Goal: Information Seeking & Learning: Learn about a topic

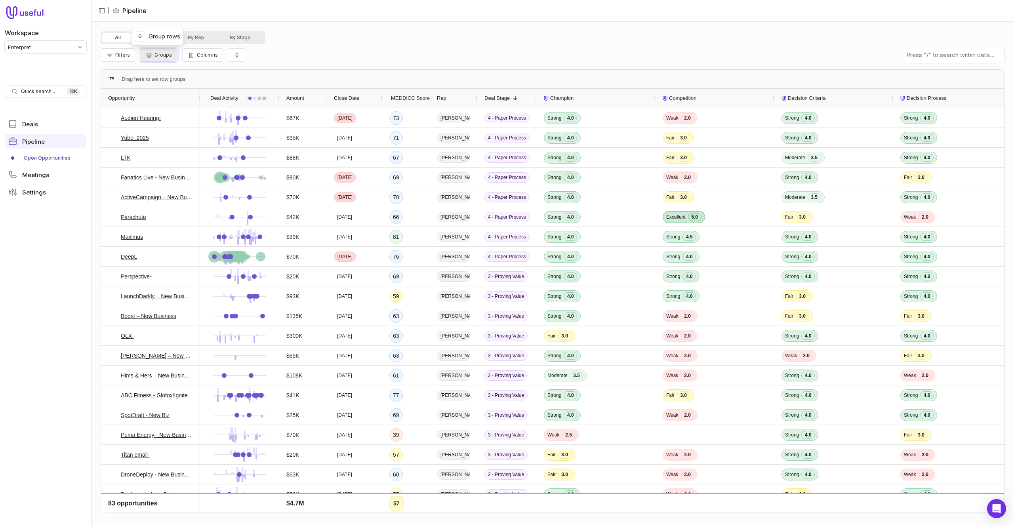
click at [156, 55] on span "Groups" at bounding box center [162, 55] width 17 height 6
click at [173, 101] on button "Add group" at bounding box center [168, 97] width 45 height 11
click at [173, 101] on div "Rep" at bounding box center [256, 97] width 205 height 10
type input "****"
click at [210, 80] on div "Groups Rep Add group Clear all Close Apply groups" at bounding box center [266, 109] width 241 height 78
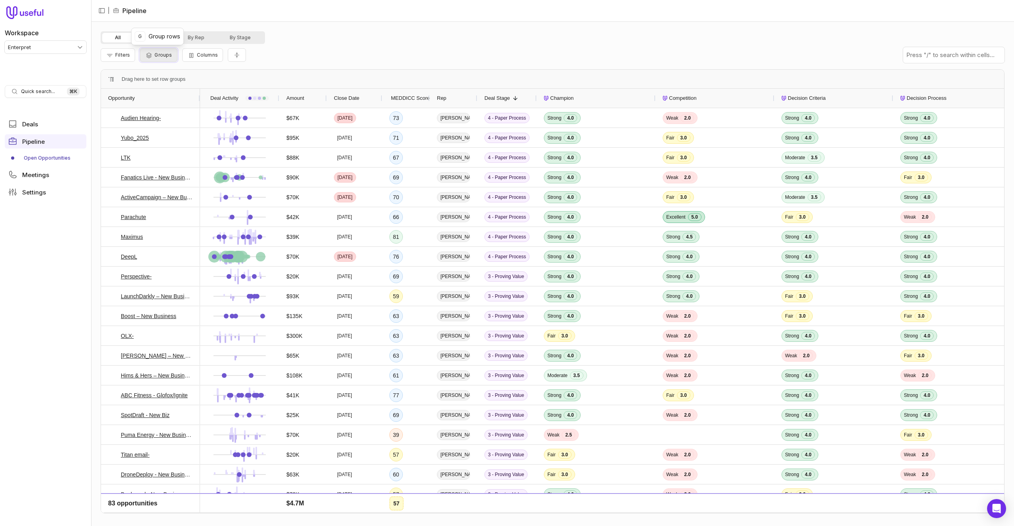
click at [168, 55] on span "Groups" at bounding box center [162, 55] width 17 height 6
click at [169, 97] on button "Add group" at bounding box center [168, 97] width 45 height 11
click at [203, 103] on div "Rep" at bounding box center [266, 97] width 241 height 23
click at [211, 93] on div "Rep" at bounding box center [256, 97] width 205 height 10
click at [326, 141] on html "Workspace Enterpret Quick search... ⌘ K Deals Pipeline Open Opportunities Meeti…" at bounding box center [507, 263] width 1014 height 526
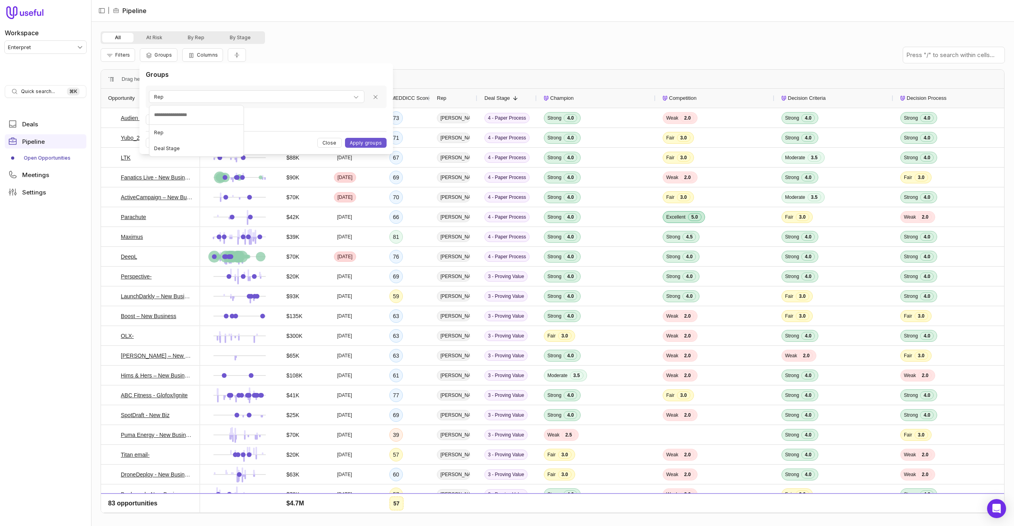
click at [326, 141] on html "Workspace Enterpret Quick search... ⌘ K Deals Pipeline Open Opportunities Meeti…" at bounding box center [507, 263] width 1014 height 526
click at [326, 141] on button "Close" at bounding box center [329, 143] width 25 height 10
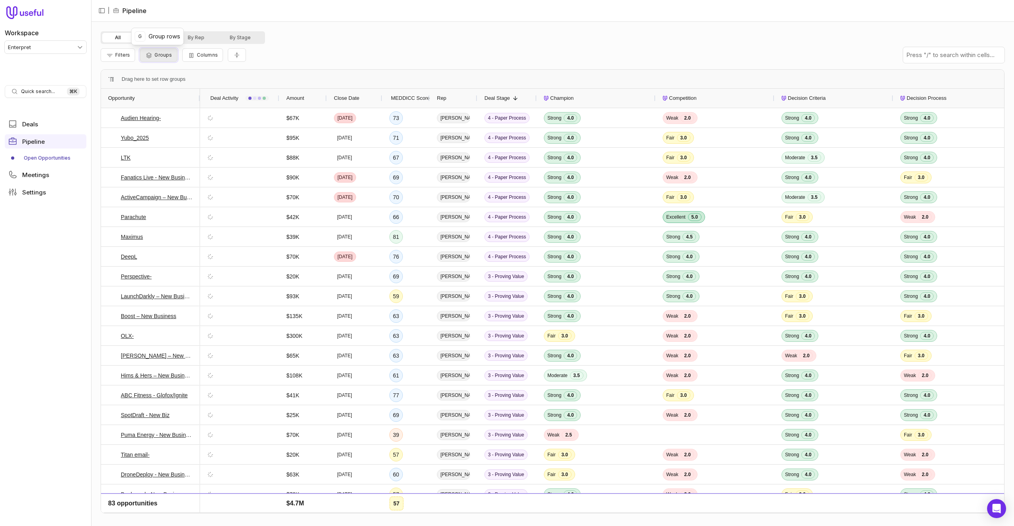
click at [170, 59] on button "Groups" at bounding box center [158, 54] width 37 height 13
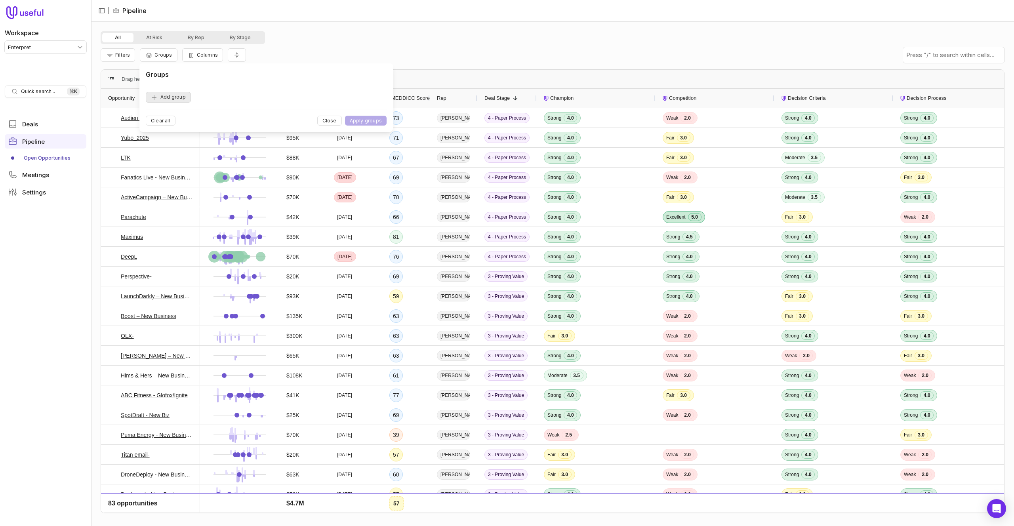
click at [181, 99] on button "Add group" at bounding box center [168, 97] width 45 height 11
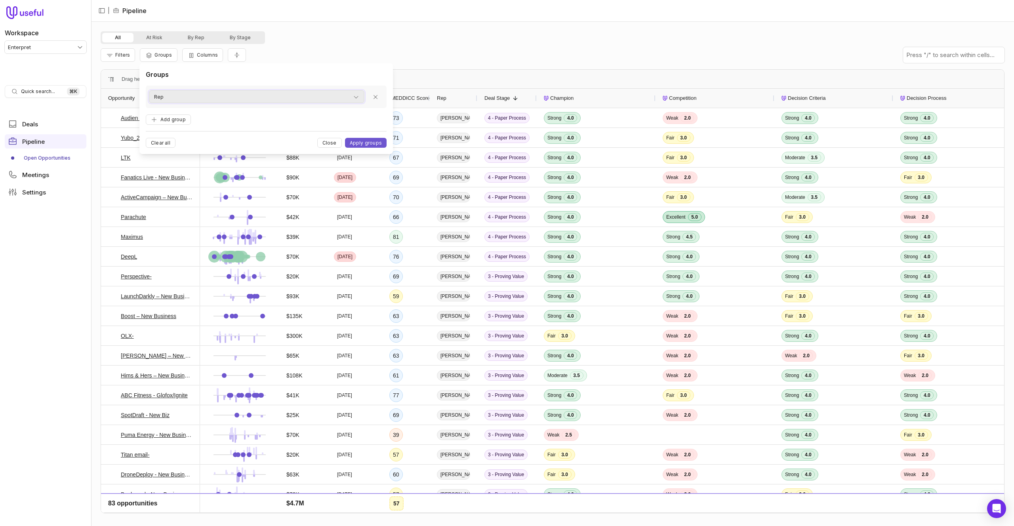
click at [181, 99] on div "Rep" at bounding box center [256, 97] width 205 height 10
drag, startPoint x: 117, startPoint y: 62, endPoint x: 119, endPoint y: 57, distance: 5.7
click at [117, 62] on div "Filters Groups Columns" at bounding box center [553, 55] width 904 height 22
click at [119, 57] on span "Filters" at bounding box center [122, 55] width 15 height 6
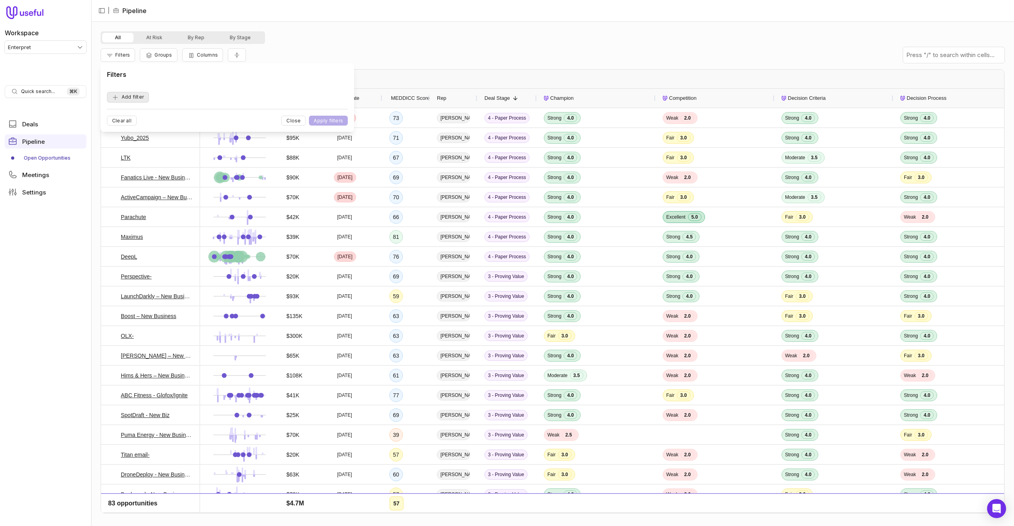
drag, startPoint x: 131, startPoint y: 102, endPoint x: 134, endPoint y: 97, distance: 5.5
click at [131, 102] on div "Filters Add filter Clear all Close Apply filters" at bounding box center [227, 98] width 241 height 56
click at [134, 97] on button "Add filter" at bounding box center [128, 97] width 42 height 11
drag, startPoint x: 141, startPoint y: 95, endPoint x: 149, endPoint y: 93, distance: 8.1
click at [141, 95] on span "Opportunity Name" at bounding box center [137, 97] width 44 height 10
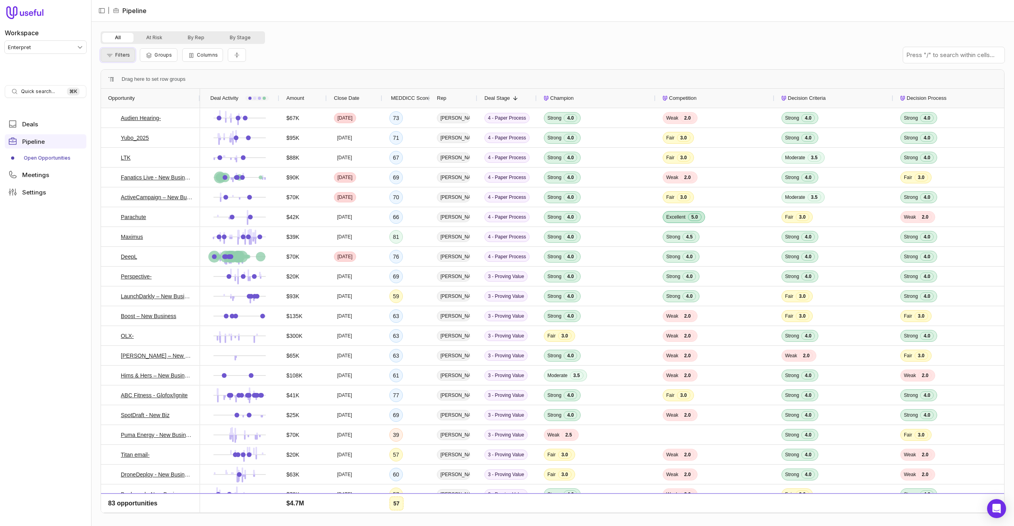
click at [114, 51] on button "Filters" at bounding box center [118, 54] width 34 height 13
click at [139, 96] on button "Add filter" at bounding box center [128, 97] width 42 height 11
click at [147, 95] on span "Opportunity Name" at bounding box center [137, 97] width 44 height 10
click at [145, 55] on icon "Group Pipeline" at bounding box center [149, 55] width 8 height 6
click at [173, 97] on button "Add group" at bounding box center [168, 97] width 45 height 11
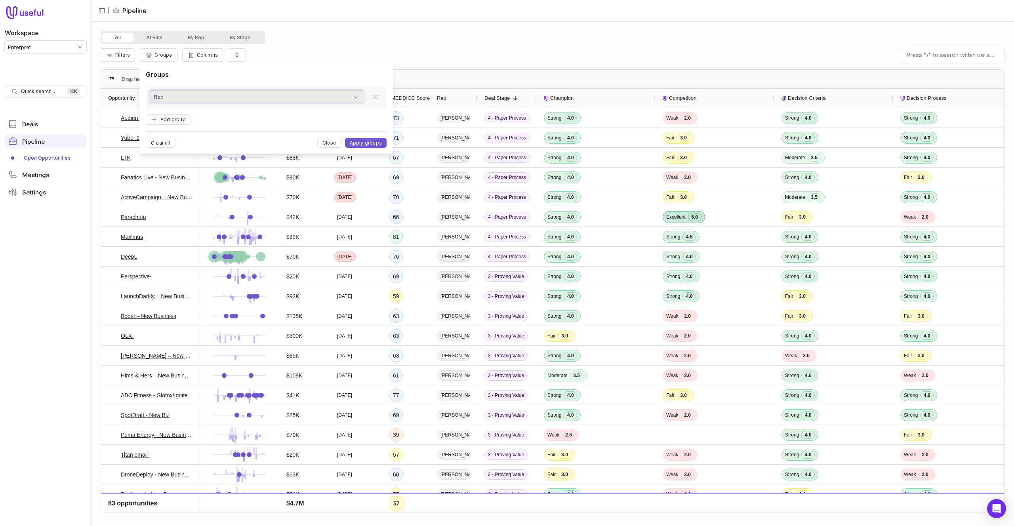
click at [190, 92] on div "Rep" at bounding box center [256, 97] width 205 height 10
click at [152, 58] on button "Groups" at bounding box center [158, 54] width 37 height 13
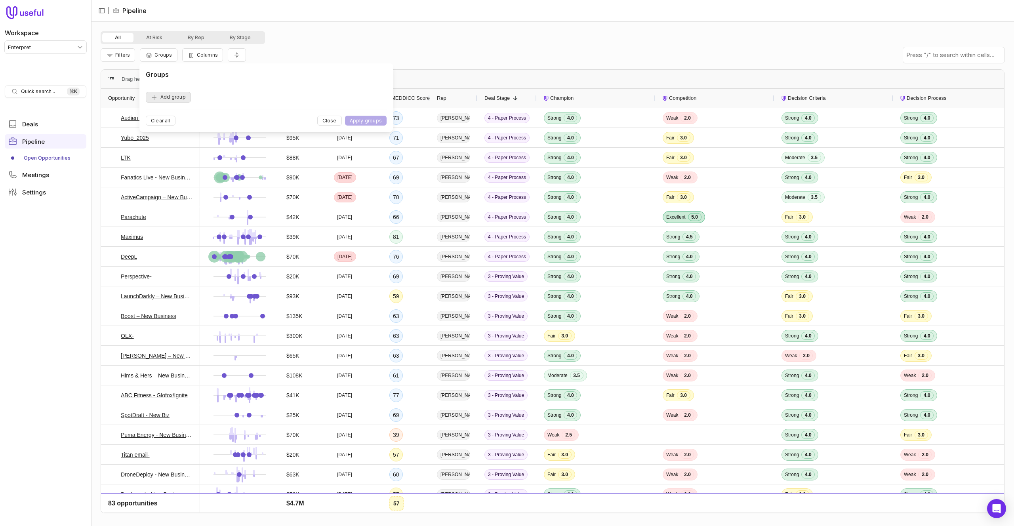
click at [177, 96] on button "Add group" at bounding box center [168, 97] width 45 height 11
click at [177, 96] on div "Rep" at bounding box center [256, 97] width 205 height 10
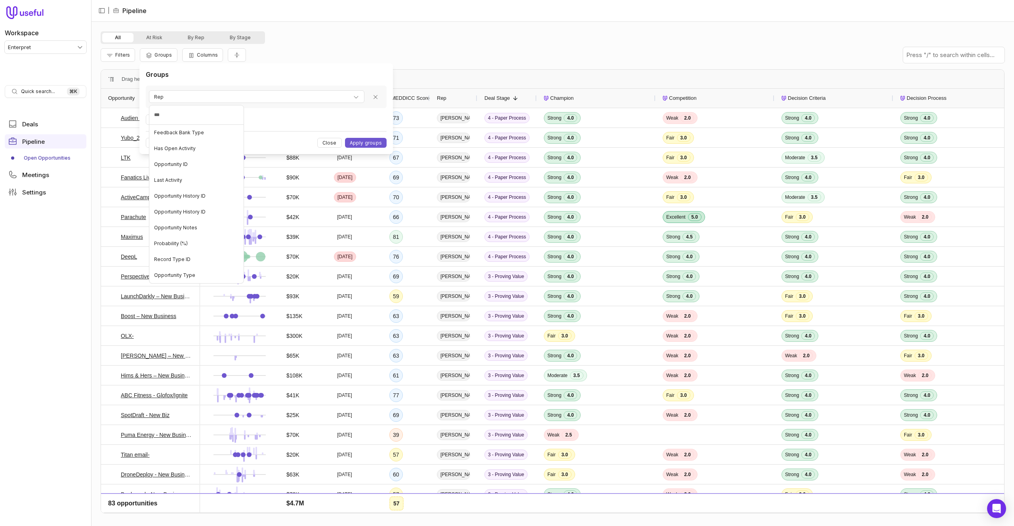
type input "****"
click at [209, 167] on div "Opportunity Type" at bounding box center [196, 164] width 91 height 13
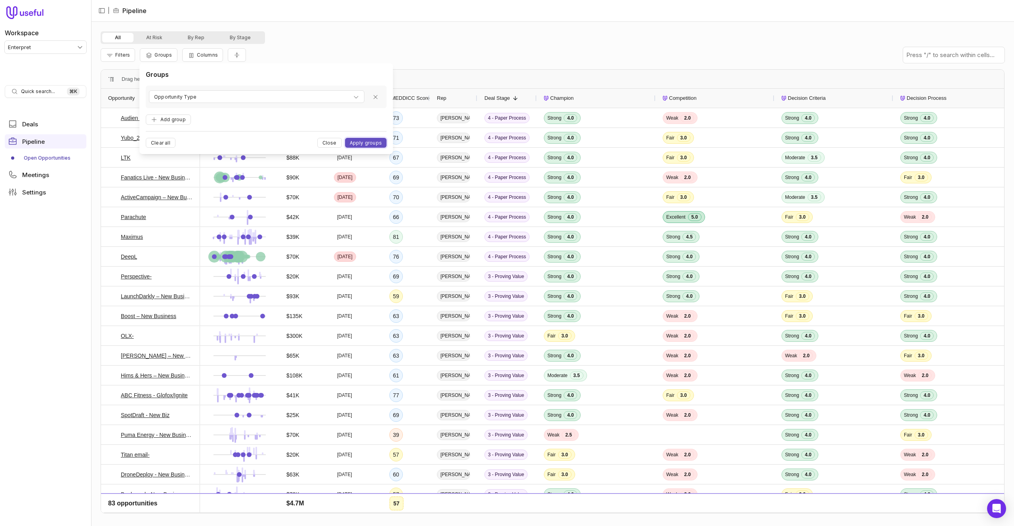
click at [369, 143] on button "Apply groups" at bounding box center [366, 143] width 42 height 10
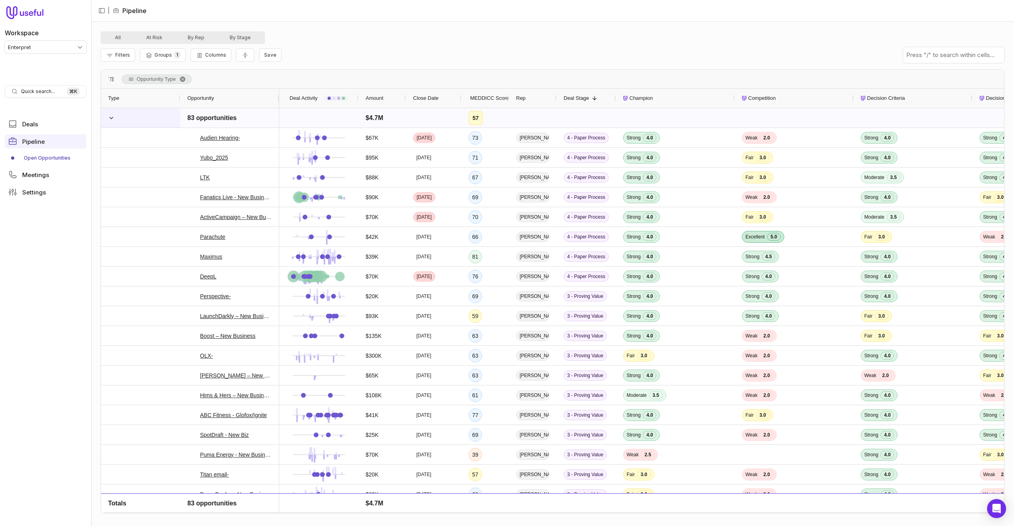
click at [128, 120] on div at bounding box center [140, 117] width 79 height 19
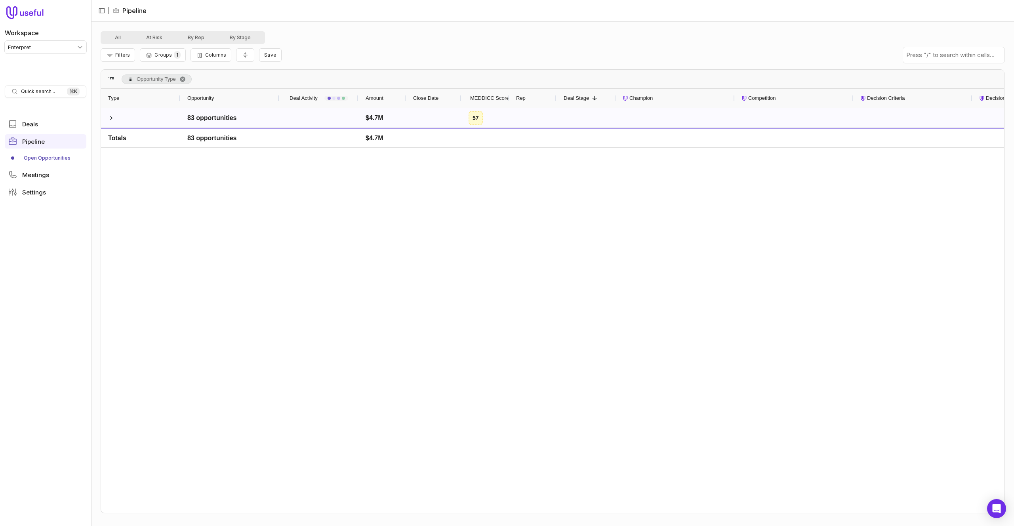
drag, startPoint x: 129, startPoint y: 120, endPoint x: 173, endPoint y: 84, distance: 56.6
click at [129, 120] on div at bounding box center [140, 117] width 79 height 19
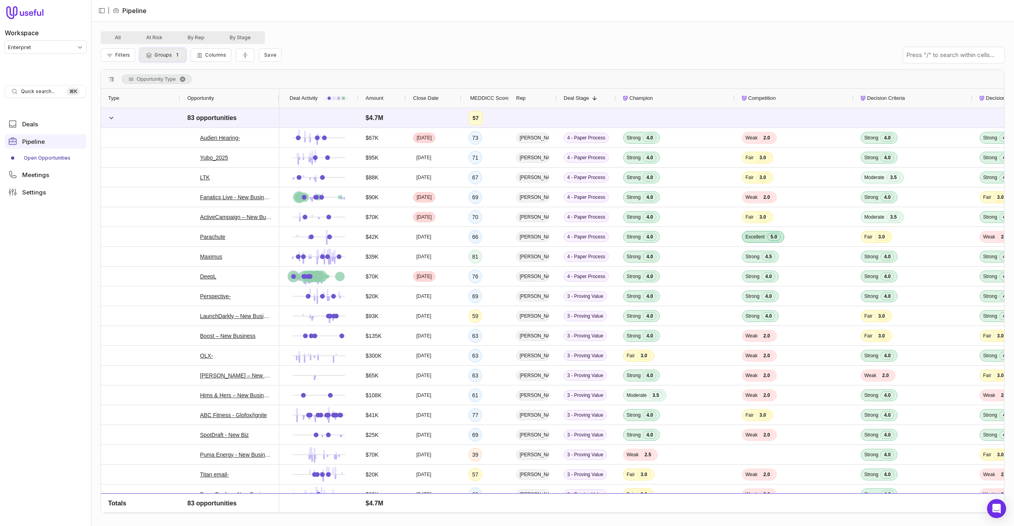
click at [171, 50] on button "Groups 1" at bounding box center [163, 54] width 46 height 13
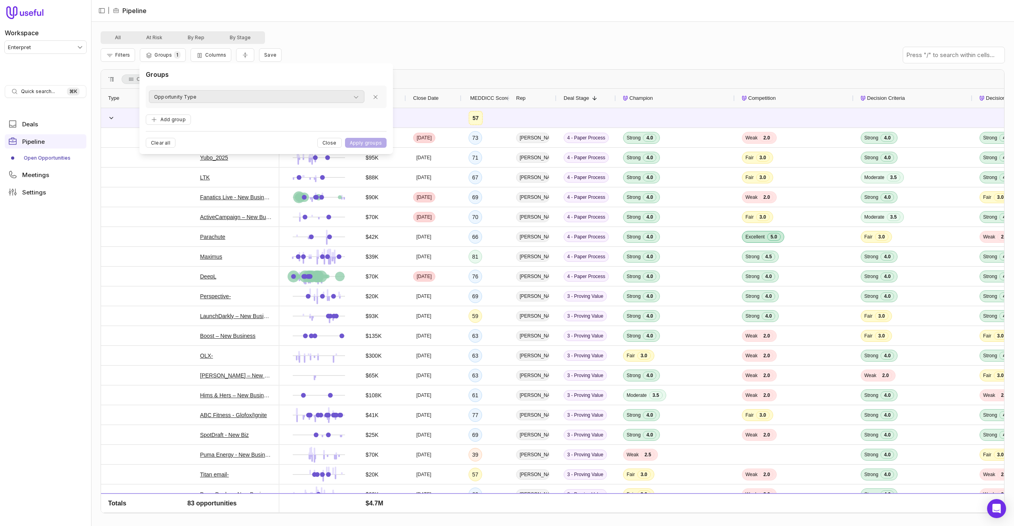
click at [175, 96] on span "Opportunity Type" at bounding box center [175, 97] width 42 height 10
type input "****"
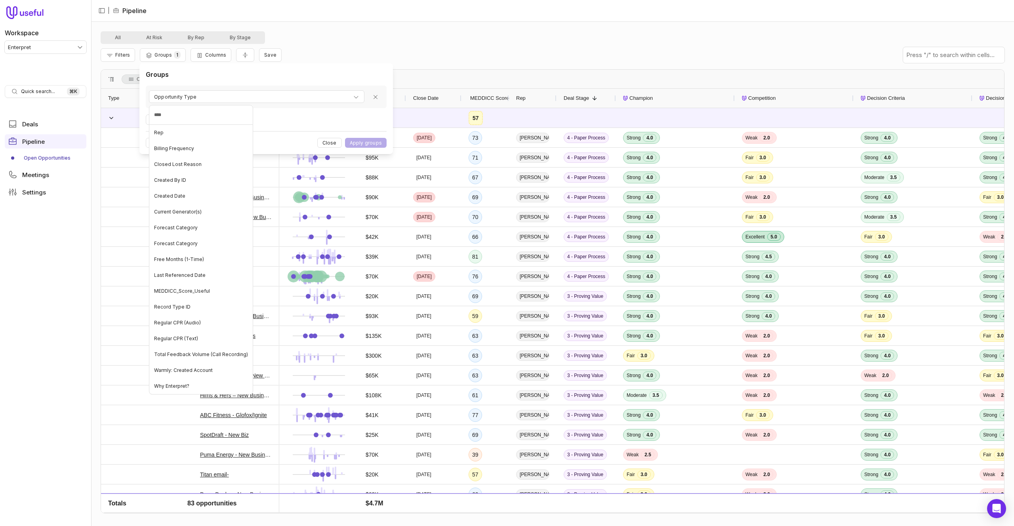
type input "*****"
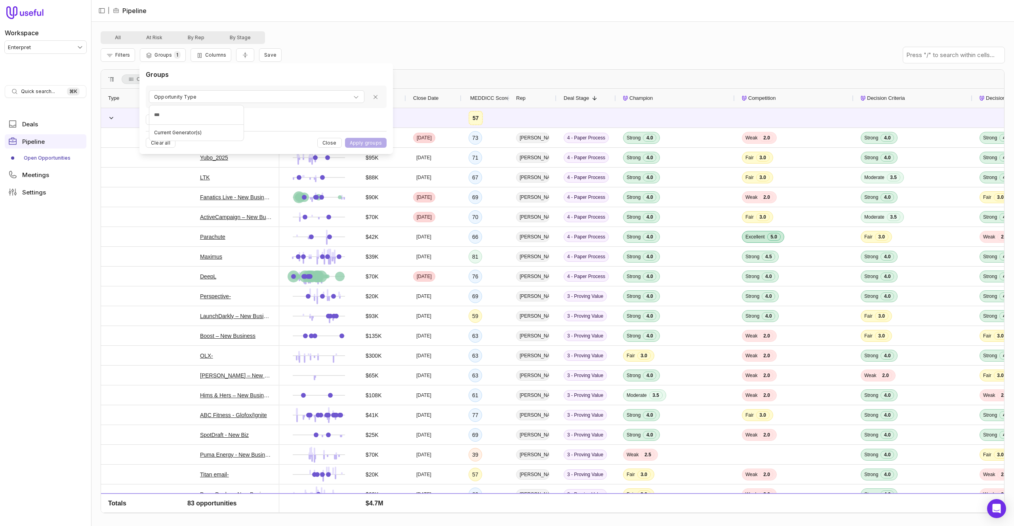
type input "****"
type input "*****"
type input "***"
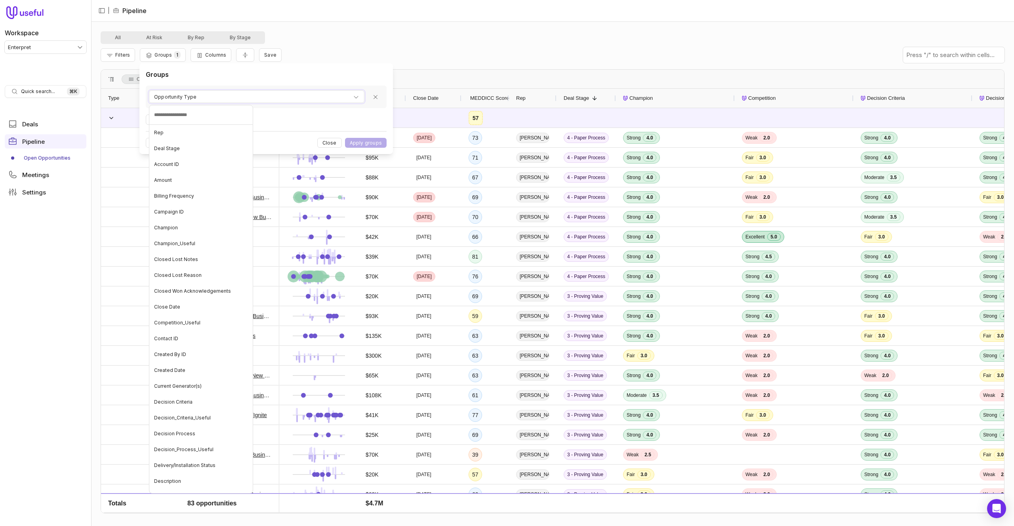
click at [120, 47] on div "Filters Groups 1 Columns Save" at bounding box center [553, 55] width 904 height 22
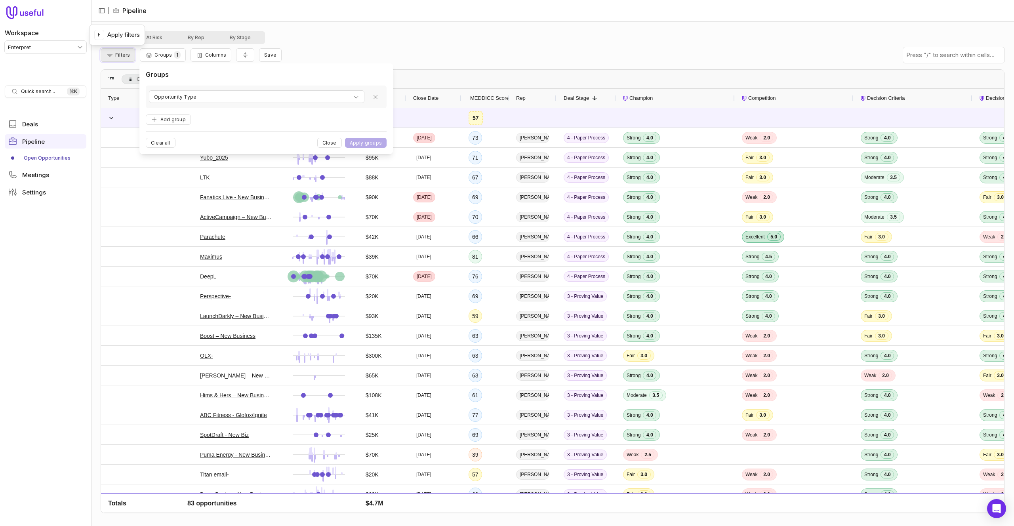
drag, startPoint x: 124, startPoint y: 55, endPoint x: 128, endPoint y: 59, distance: 5.6
click at [124, 55] on span "Filters" at bounding box center [122, 55] width 15 height 6
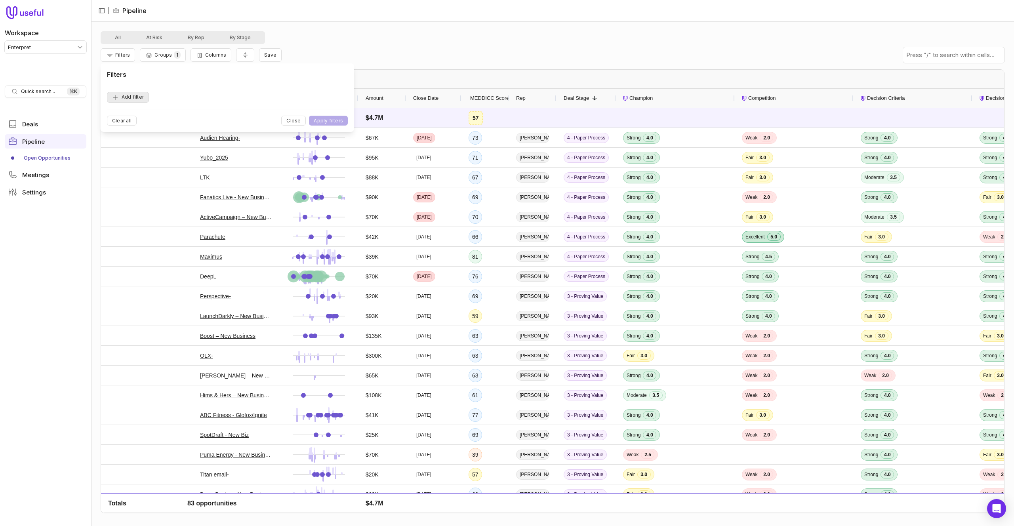
click at [147, 94] on button "Add filter" at bounding box center [128, 97] width 42 height 11
click at [147, 94] on span "Opportunity Name" at bounding box center [137, 97] width 44 height 10
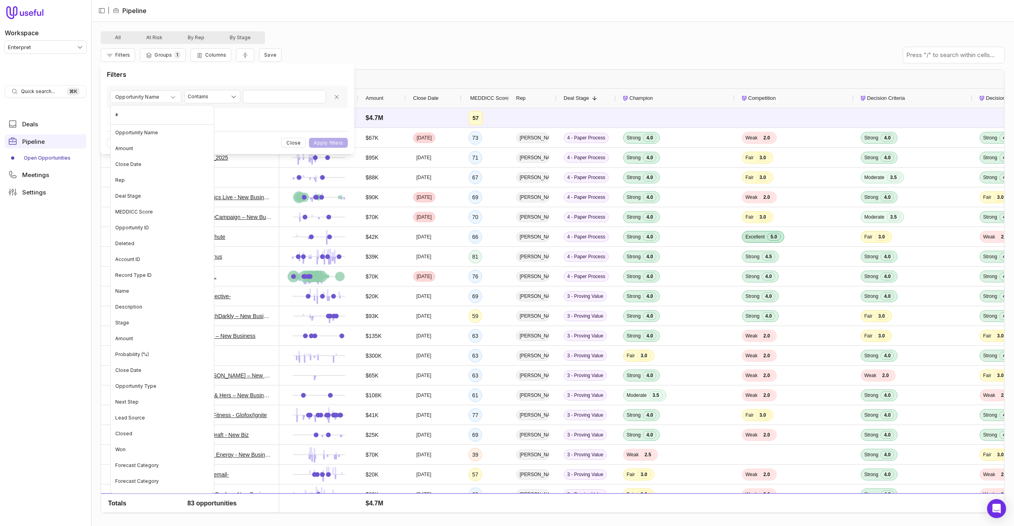
type input "**"
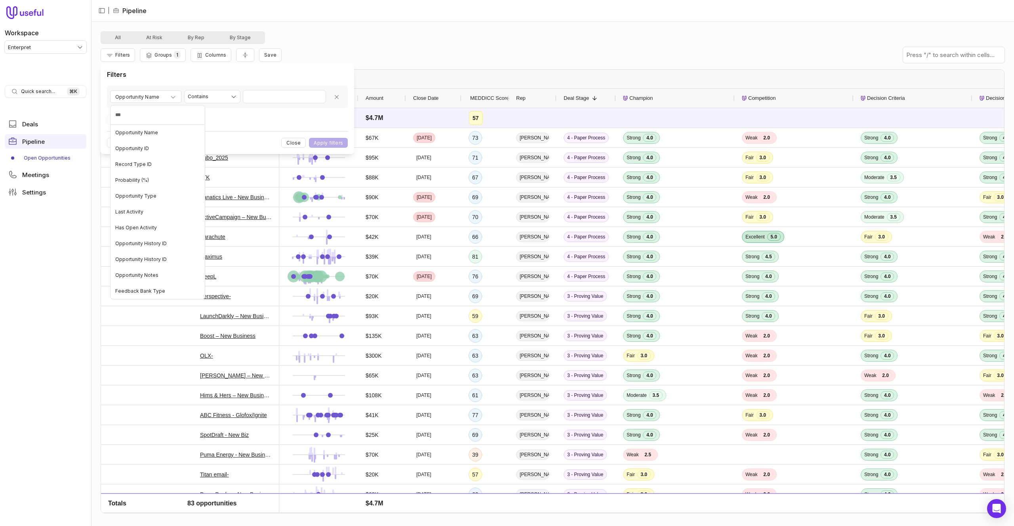
type input "****"
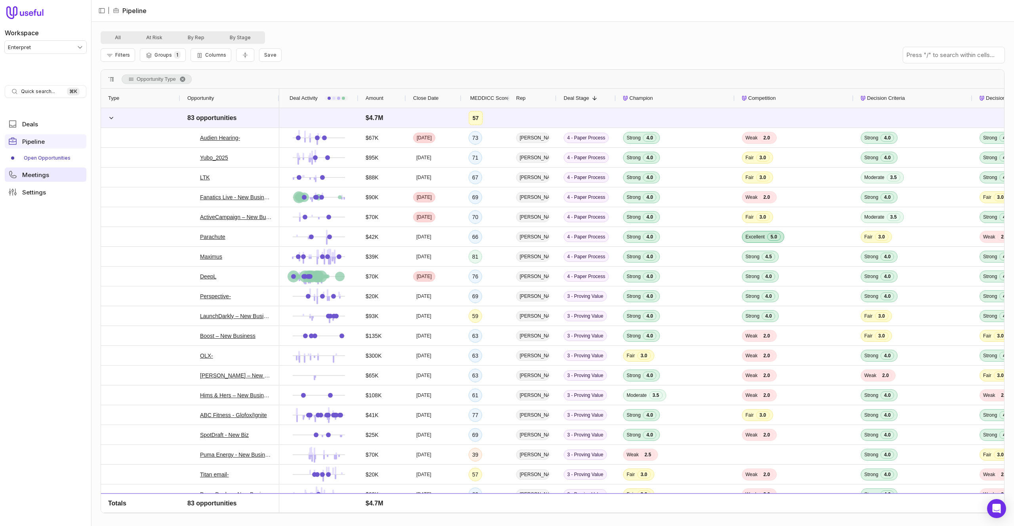
click at [34, 177] on span "Meetings" at bounding box center [35, 175] width 27 height 6
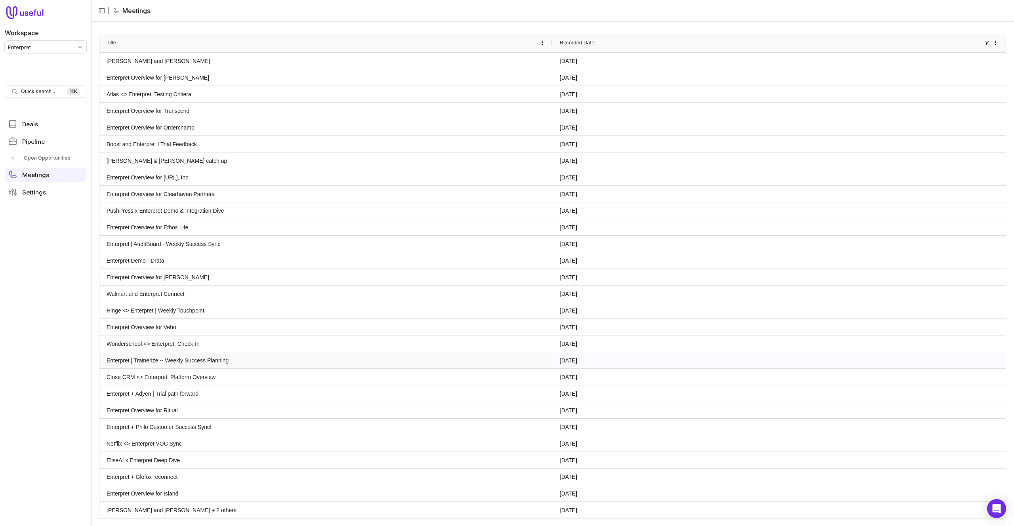
click at [261, 361] on link "Enterpret | Trainerize -- Weekly Success Planning" at bounding box center [326, 359] width 439 height 15
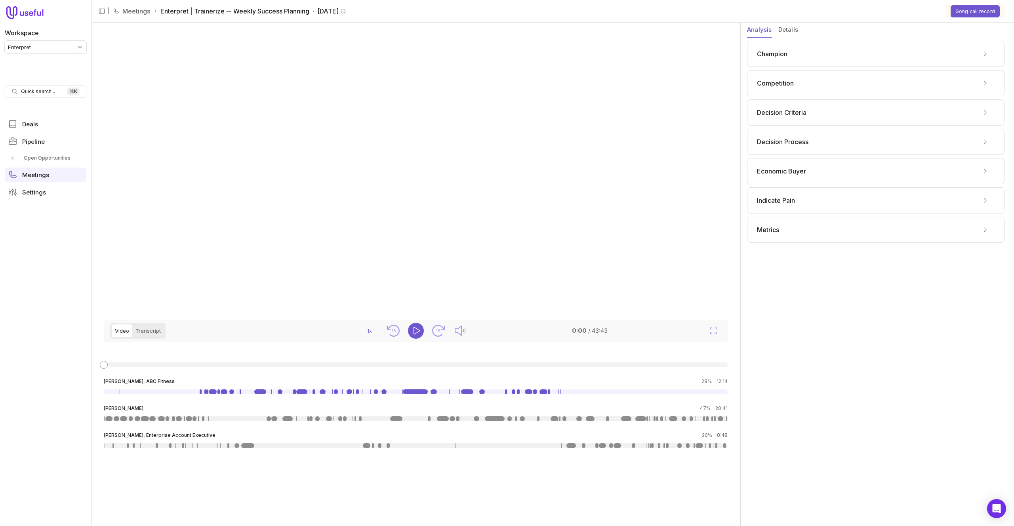
click at [793, 31] on button "Details" at bounding box center [788, 30] width 20 height 15
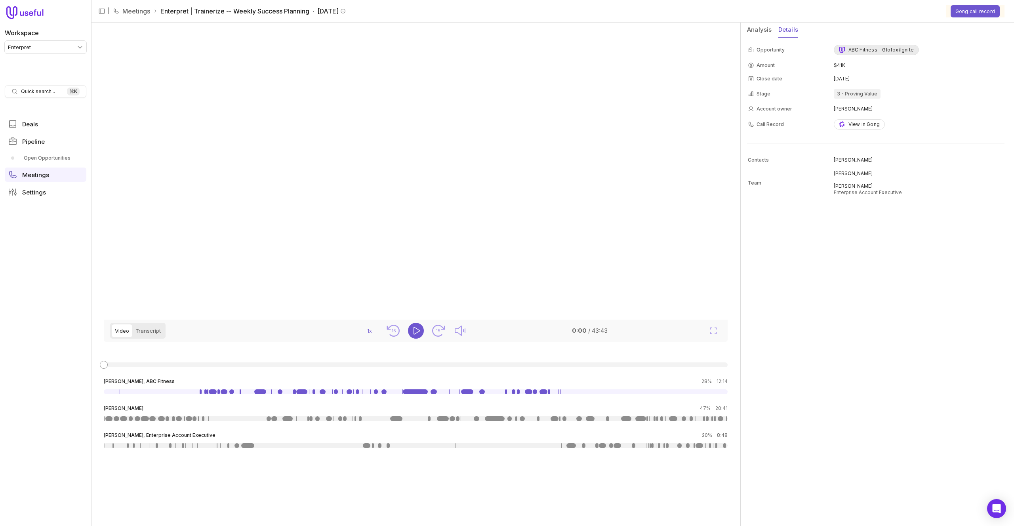
click at [870, 52] on div "ABC Fitness - Glofox/Ignite" at bounding box center [876, 50] width 75 height 6
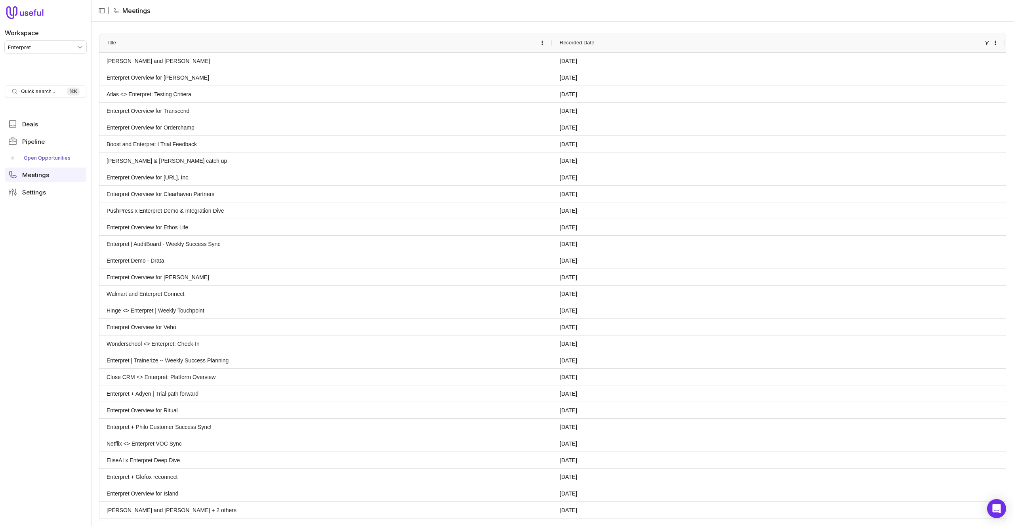
click at [38, 157] on link "Open Opportunities" at bounding box center [46, 158] width 82 height 13
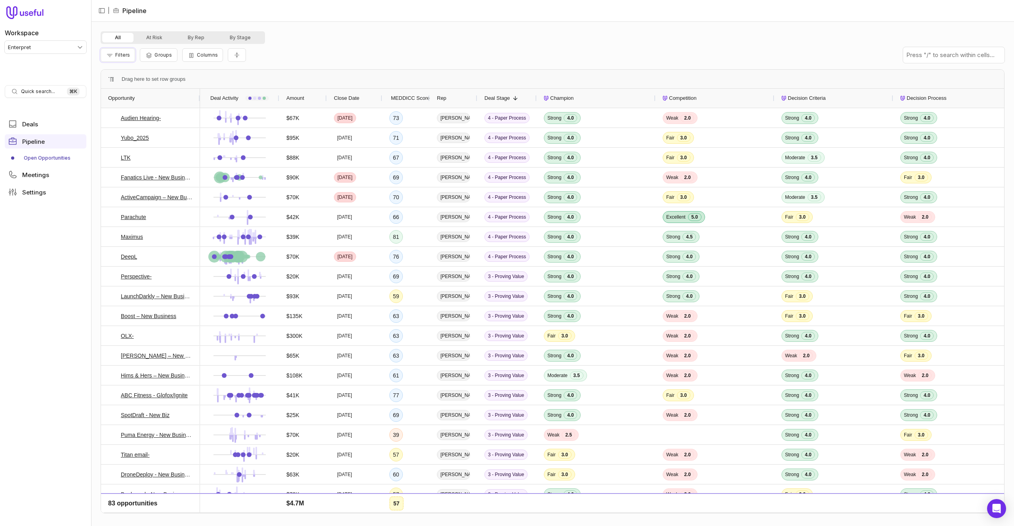
drag, startPoint x: 108, startPoint y: 58, endPoint x: 145, endPoint y: 63, distance: 37.1
click at [108, 58] on button "Filters" at bounding box center [118, 54] width 34 height 13
click at [128, 106] on div "Filters Add filter Clear all Close Apply filters" at bounding box center [227, 98] width 241 height 56
click at [131, 97] on button "Add filter" at bounding box center [128, 97] width 42 height 11
click at [131, 97] on span "Opportunity Name" at bounding box center [137, 97] width 44 height 10
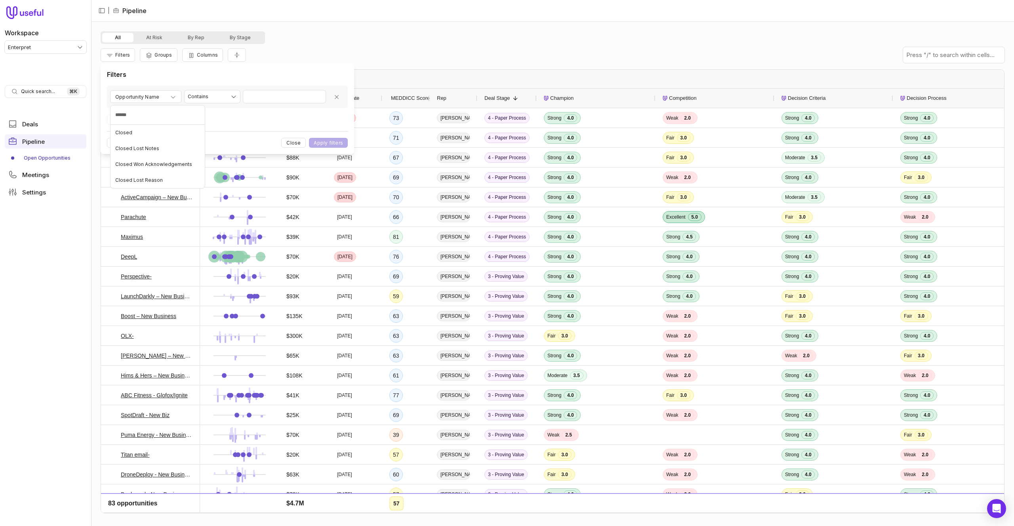
type input "*****"
click at [147, 133] on div "Close Date" at bounding box center [157, 132] width 91 height 13
click at [280, 102] on html "Workspace Enterpret Quick search... ⌘ K Deals Pipeline Open Opportunities Meeti…" at bounding box center [507, 263] width 1014 height 526
select select "**********"
drag, startPoint x: 280, startPoint y: 155, endPoint x: 315, endPoint y: 144, distance: 36.9
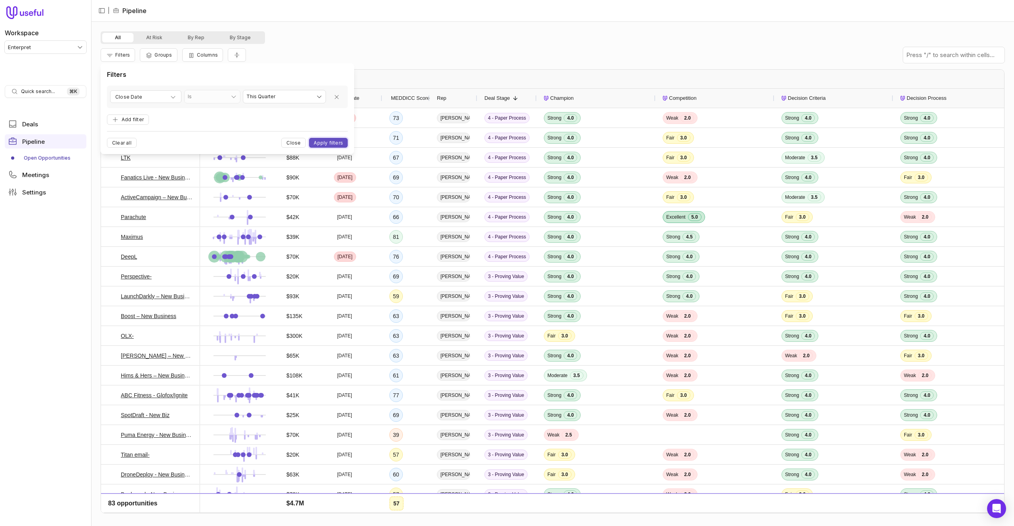
click at [315, 144] on button "Apply filters" at bounding box center [328, 143] width 39 height 10
click at [244, 59] on button "Collapse all rows" at bounding box center [245, 55] width 18 height 14
click at [58, 172] on link "Meetings" at bounding box center [46, 175] width 82 height 14
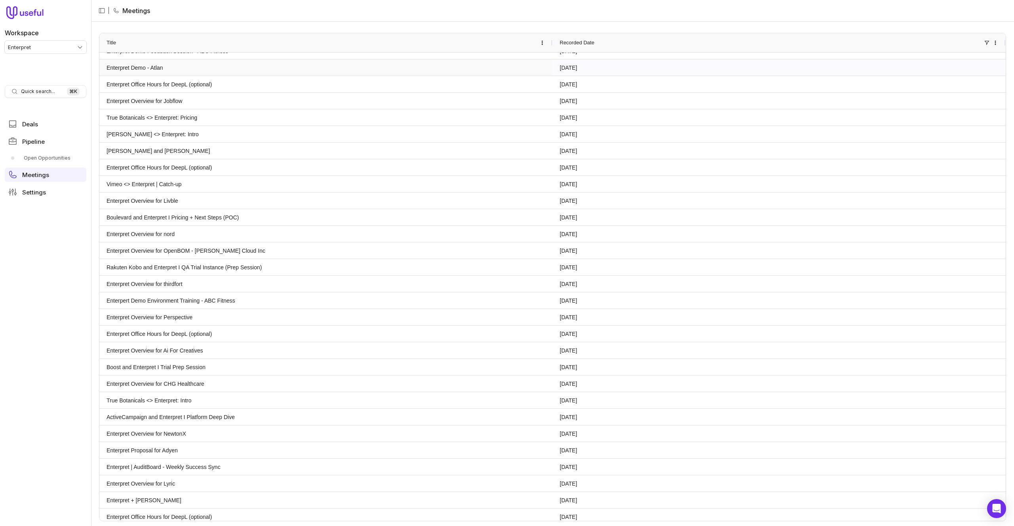
drag, startPoint x: 149, startPoint y: 68, endPoint x: 488, endPoint y: 109, distance: 341.9
click at [149, 67] on link "Enterpret Demo - Atlan" at bounding box center [326, 67] width 439 height 15
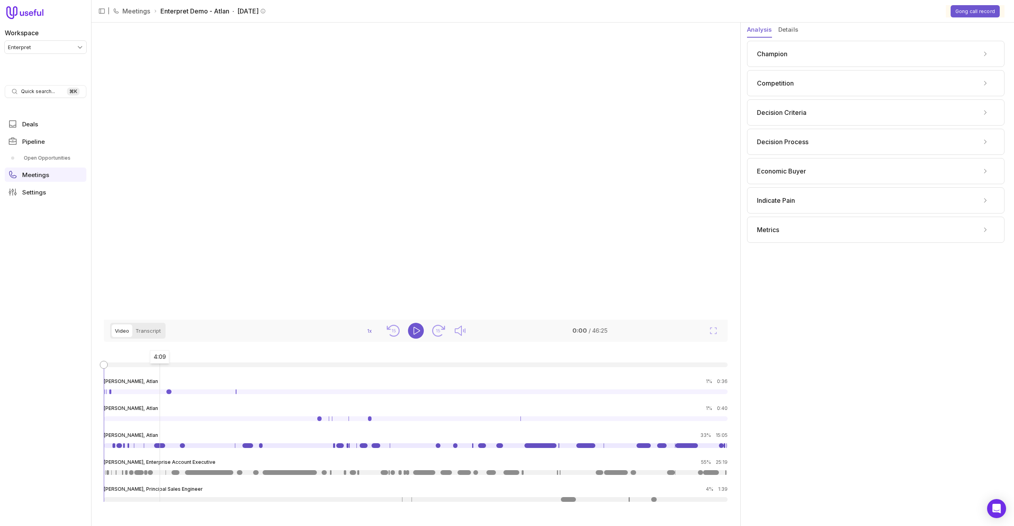
click at [160, 448] on link at bounding box center [159, 445] width 11 height 5
click at [801, 29] on div "Analysis Details" at bounding box center [877, 32] width 261 height 18
click at [794, 29] on button "Details" at bounding box center [788, 30] width 20 height 15
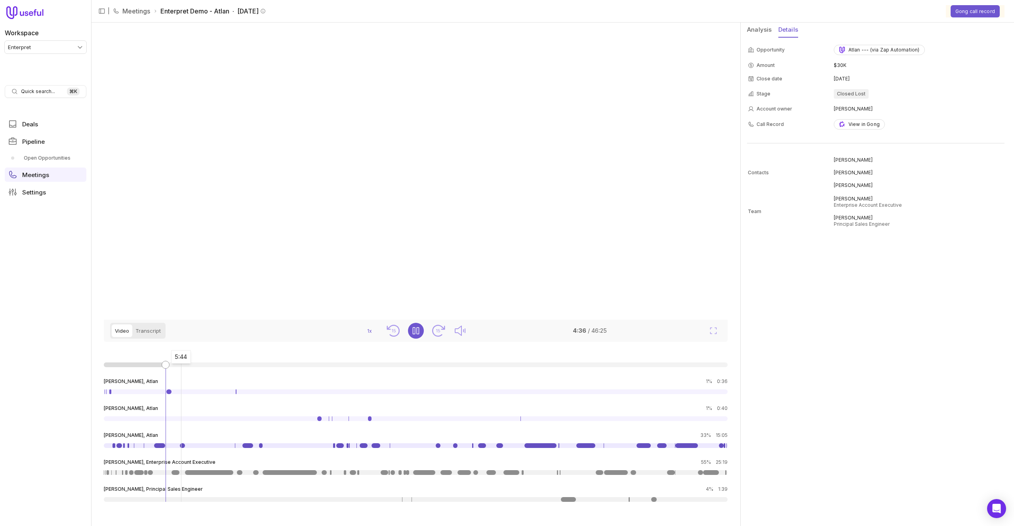
click at [181, 448] on link at bounding box center [182, 445] width 5 height 5
click at [208, 475] on link at bounding box center [209, 472] width 48 height 5
click at [246, 448] on li "[PERSON_NAME], Atlan 33% 15:05" at bounding box center [416, 440] width 624 height 16
drag, startPoint x: 244, startPoint y: 452, endPoint x: 250, endPoint y: 453, distance: 6.7
click at [244, 448] on link at bounding box center [247, 445] width 11 height 5
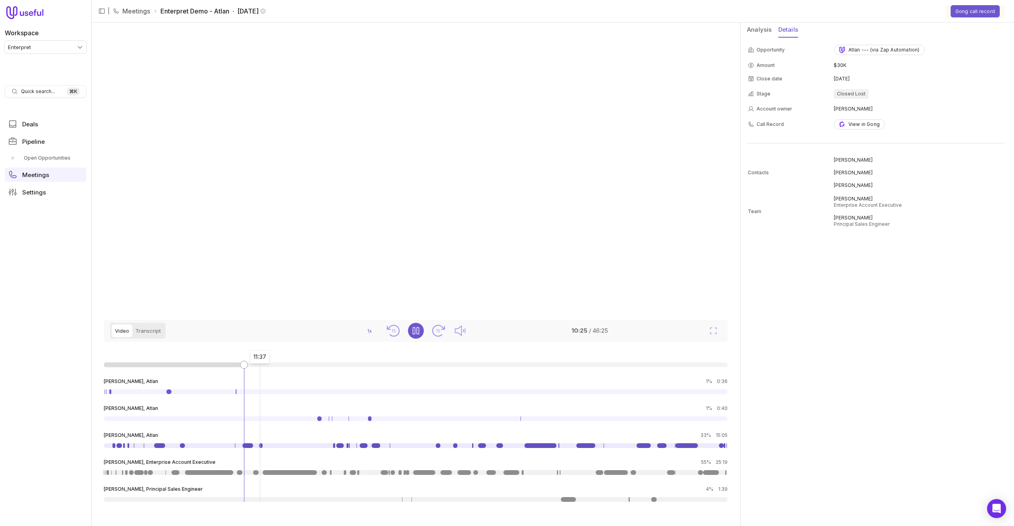
click at [260, 448] on link at bounding box center [260, 445] width 3 height 5
click at [169, 403] on ul "[PERSON_NAME], Atlan 1% 0:36 [PERSON_NAME], Atlan 1% 0:40 [PERSON_NAME], Atlan …" at bounding box center [416, 440] width 624 height 124
click at [172, 394] on div at bounding box center [416, 391] width 624 height 5
click at [168, 394] on link at bounding box center [168, 391] width 5 height 5
click at [320, 421] on link at bounding box center [319, 418] width 4 height 5
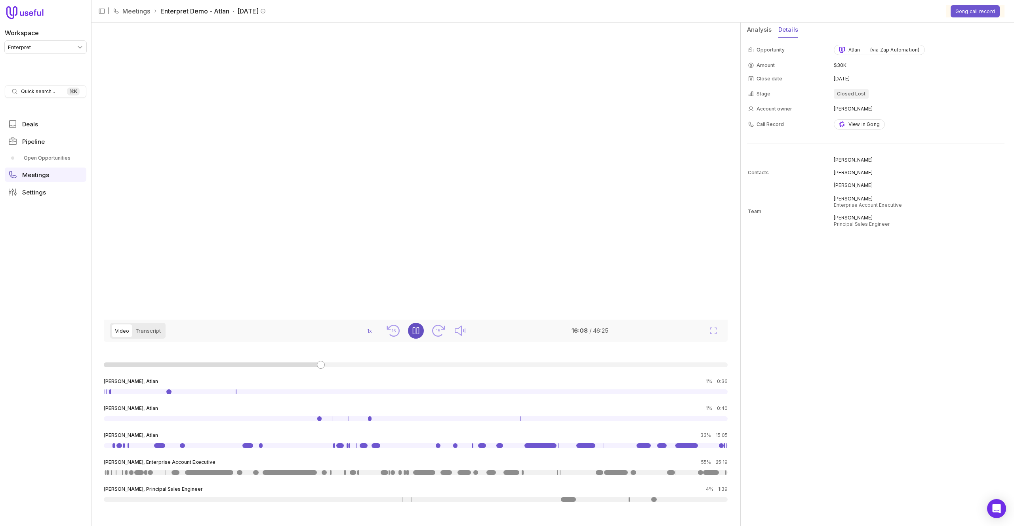
click at [414, 334] on icon "Pause" at bounding box center [415, 330] width 7 height 7
click at [781, 320] on aside "Analysis Details Opportunity Atlan --- (via Zap Automation) Amount $30K Close d…" at bounding box center [877, 274] width 273 height 503
type input "copy work"
